Goal: Task Accomplishment & Management: Contribute content

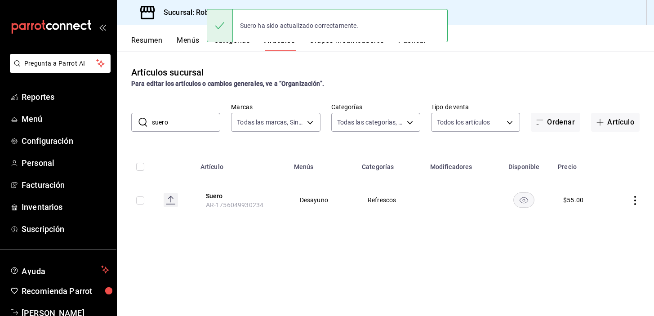
drag, startPoint x: 0, startPoint y: 0, endPoint x: 448, endPoint y: 76, distance: 454.6
click at [448, 76] on div "Artículos sucursal Para editar los artículos o cambios generales, ve a “Organiz…" at bounding box center [385, 77] width 537 height 23
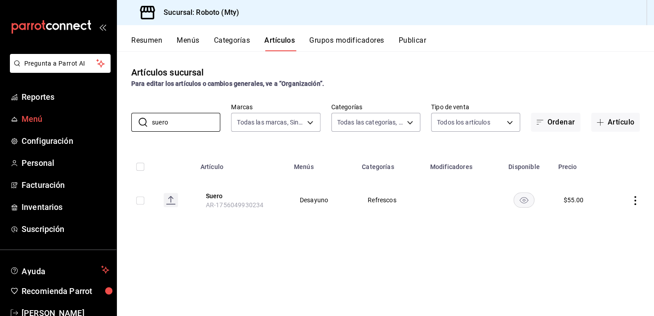
drag, startPoint x: 185, startPoint y: 120, endPoint x: 0, endPoint y: 111, distance: 185.4
click at [0, 111] on div "Pregunta a Parrot AI Reportes Menú Configuración Personal Facturación Inventari…" at bounding box center [327, 158] width 654 height 316
drag, startPoint x: 183, startPoint y: 129, endPoint x: 90, endPoint y: 148, distance: 94.5
click at [90, 148] on div "Pregunta a Parrot AI Reportes Menú Configuración Personal Facturación Inventari…" at bounding box center [327, 158] width 654 height 316
type input "t"
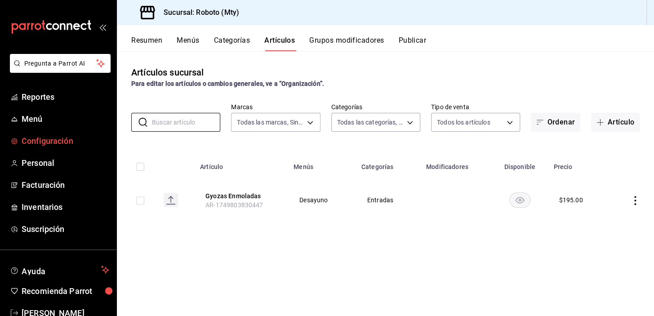
type input "a"
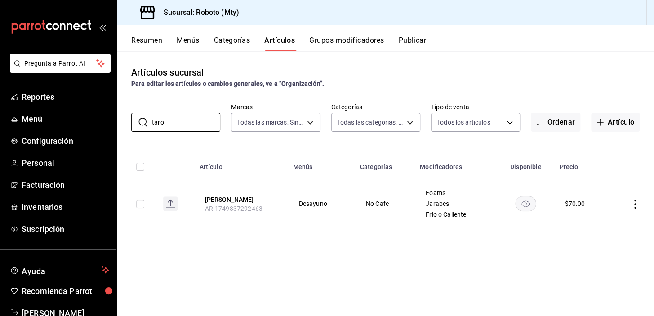
type input "taro"
click at [637, 208] on icon "actions" at bounding box center [635, 204] width 9 height 9
click at [602, 229] on li "Editar" at bounding box center [600, 224] width 54 height 18
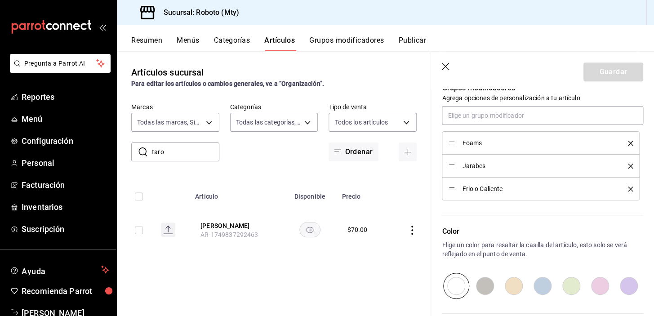
scroll to position [414, 0]
click at [497, 114] on input "text" at bounding box center [542, 114] width 201 height 19
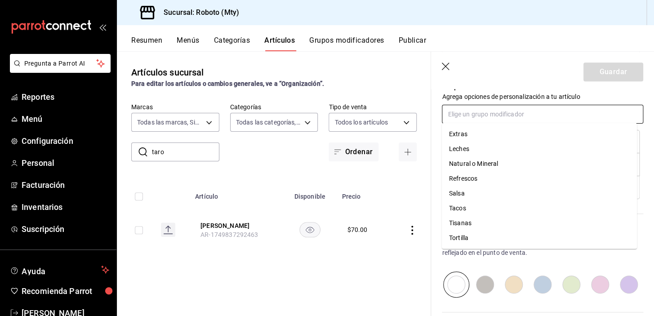
click at [459, 144] on div "Leches" at bounding box center [459, 148] width 20 height 9
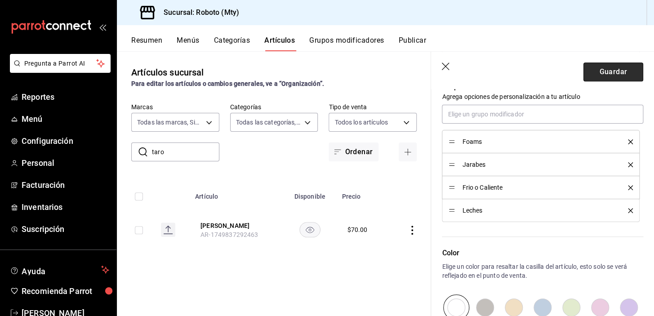
click at [609, 71] on button "Guardar" at bounding box center [614, 71] width 60 height 19
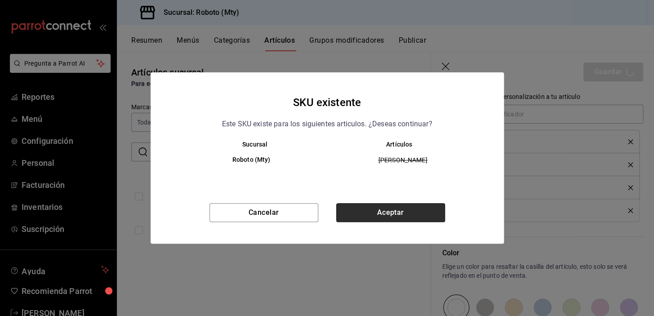
click at [392, 216] on button "Aceptar" at bounding box center [390, 212] width 109 height 19
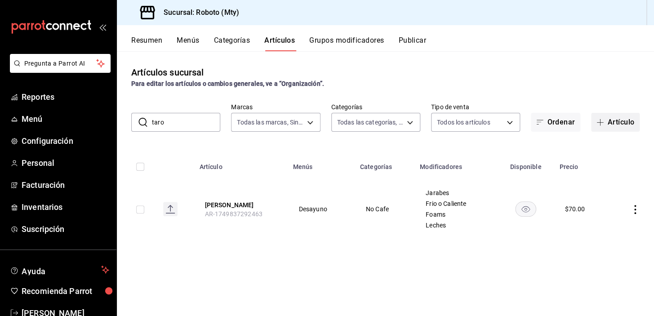
click at [611, 116] on button "Artículo" at bounding box center [615, 122] width 49 height 19
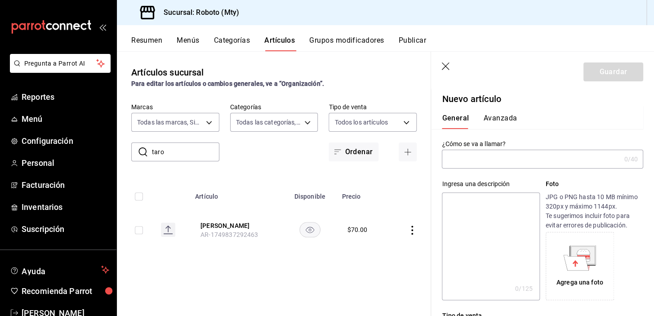
click at [485, 163] on input "text" at bounding box center [531, 159] width 178 height 18
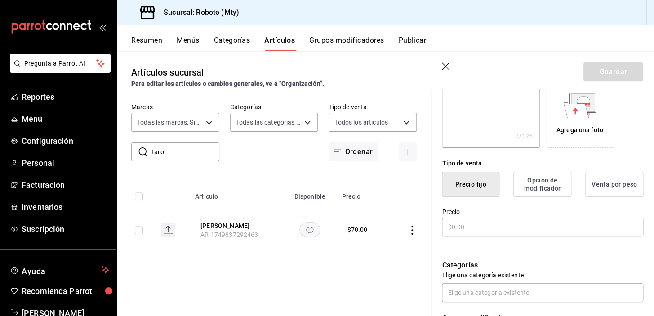
scroll to position [158, 0]
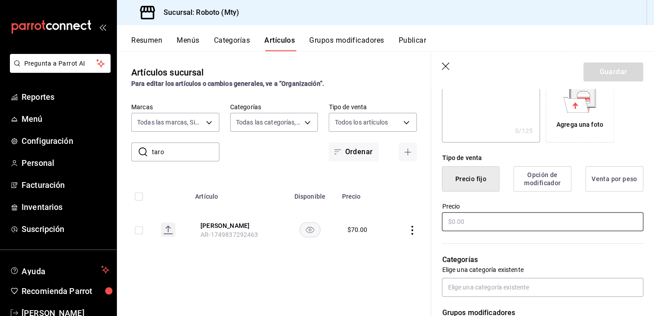
type input "Chile en Nogada"
click at [506, 220] on input "text" at bounding box center [542, 221] width 201 height 19
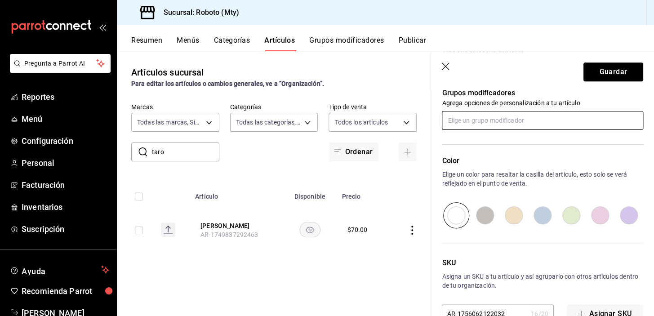
scroll to position [367, 0]
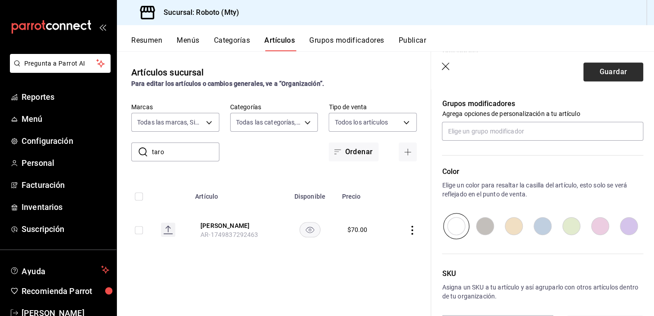
type input "$490.00"
click at [603, 71] on button "Guardar" at bounding box center [614, 71] width 60 height 19
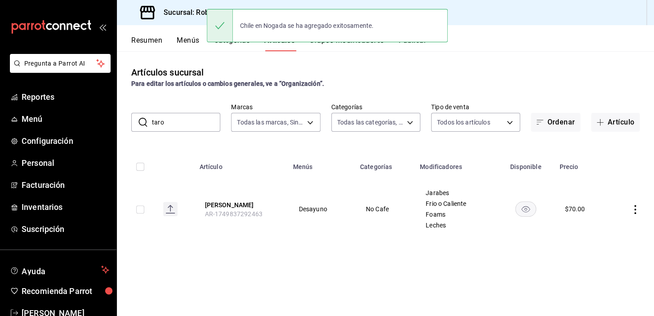
click at [242, 49] on button "Categorías" at bounding box center [232, 43] width 36 height 15
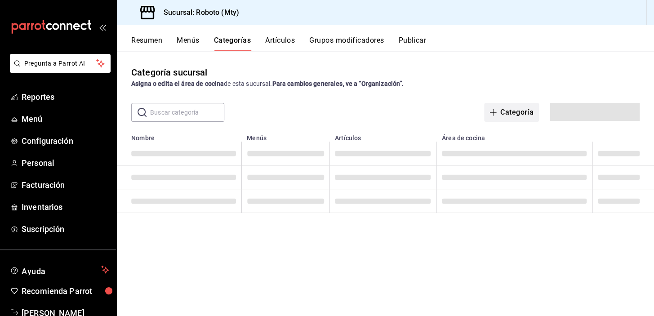
click at [517, 119] on button "Categoría" at bounding box center [511, 112] width 55 height 19
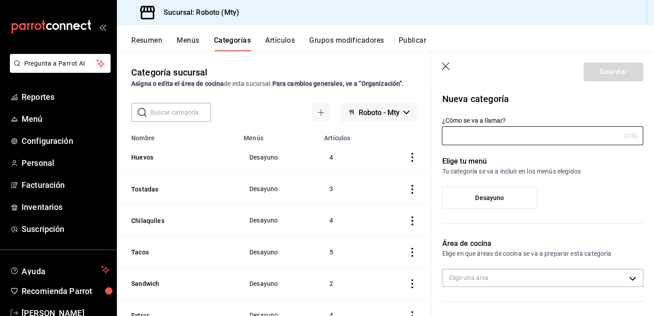
type input "70d68123-bd01-45fa-b25f-a0c6d091968c"
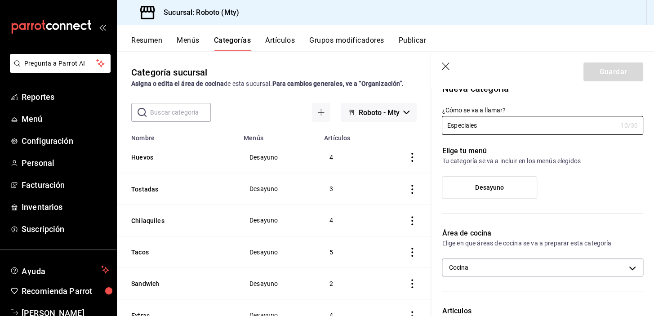
scroll to position [11, 0]
type input "Especiales"
click at [522, 188] on label "Desayuno" at bounding box center [489, 187] width 94 height 22
click at [0, 0] on input "Desayuno" at bounding box center [0, 0] width 0 height 0
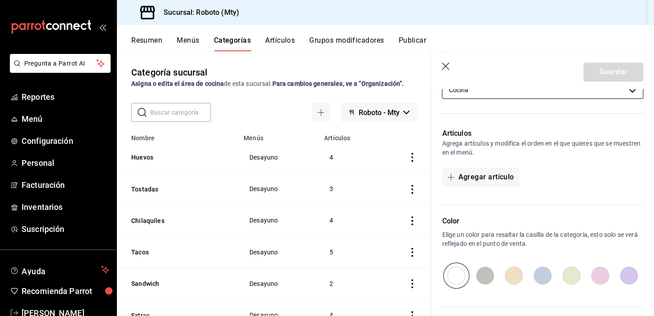
scroll to position [191, 0]
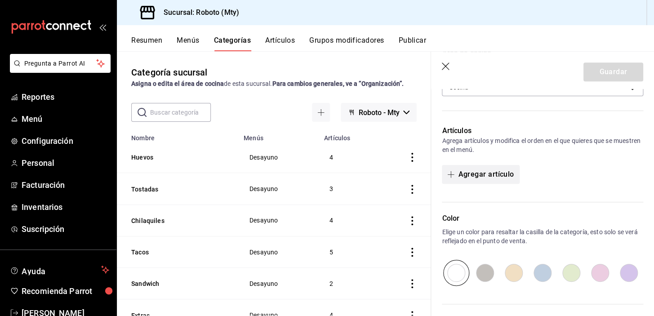
click at [501, 167] on button "Agregar artículo" at bounding box center [480, 174] width 77 height 19
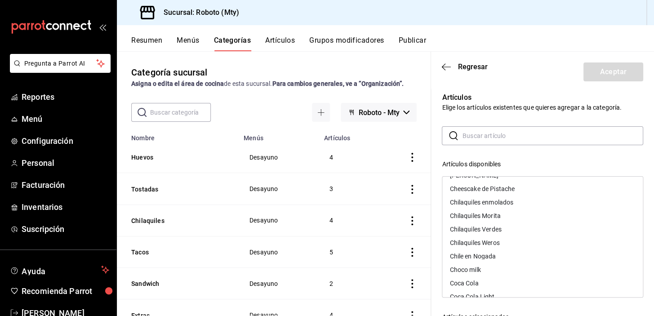
scroll to position [136, 0]
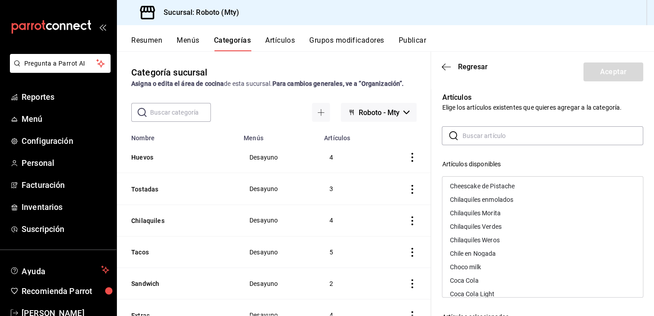
click at [490, 252] on div "Chile en Nogada" at bounding box center [473, 253] width 46 height 6
click at [602, 68] on button "Aceptar" at bounding box center [614, 71] width 60 height 19
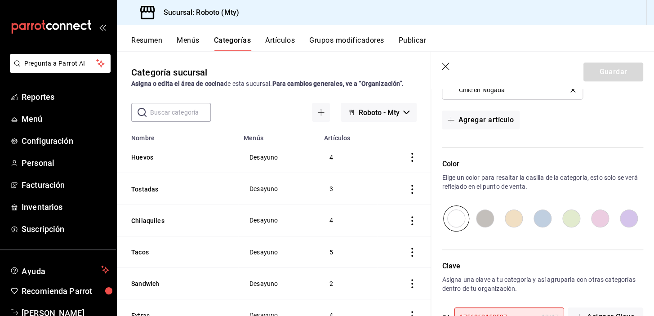
scroll to position [311, 0]
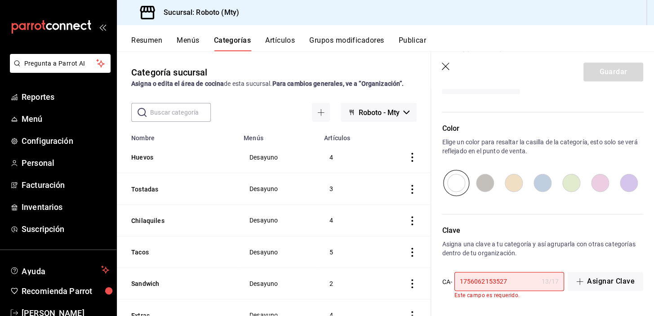
click at [529, 276] on input "1756062153527" at bounding box center [497, 281] width 84 height 18
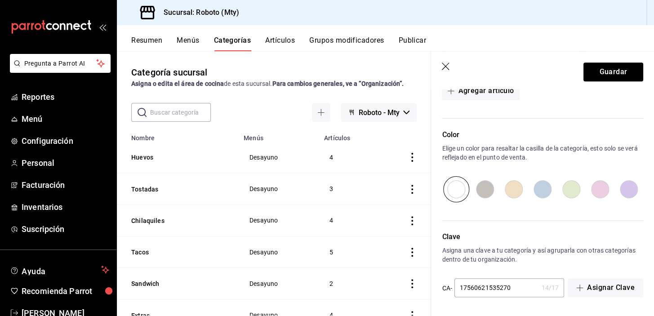
scroll to position [304, 0]
type input "175606215352700"
click at [625, 71] on button "Guardar" at bounding box center [614, 71] width 60 height 19
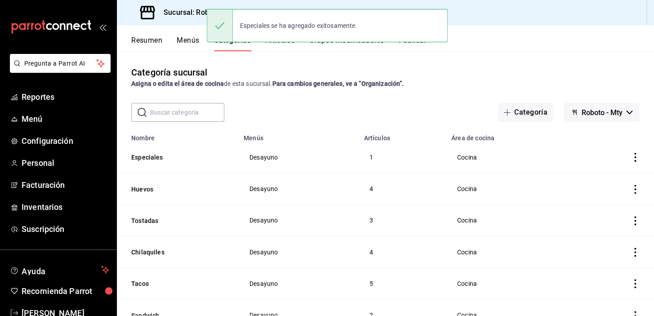
click at [261, 53] on div "Categoría sucursal Asigna o edita el área de cocina de esta sucursal. Para camb…" at bounding box center [385, 183] width 537 height 264
click at [301, 66] on div "Categoría sucursal Asigna o edita el área de cocina de esta sucursal. Para camb…" at bounding box center [385, 77] width 537 height 23
